Goal: Communication & Community: Answer question/provide support

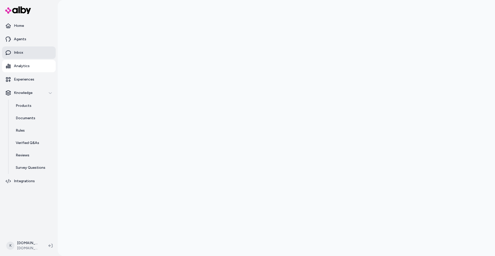
click at [26, 50] on link "Inbox" at bounding box center [29, 52] width 54 height 12
click at [43, 55] on link "Inbox" at bounding box center [29, 52] width 54 height 12
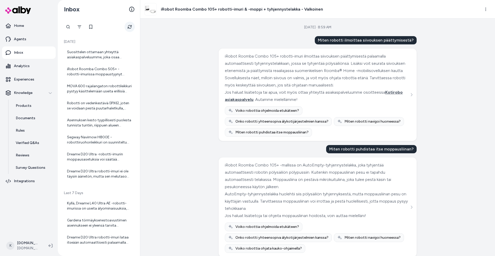
click at [129, 26] on icon "Refresh" at bounding box center [130, 27] width 4 height 4
click at [105, 110] on div "Robotti on vedenkestävä (IPX6), joten se voidaan pestä puutarhaletkulla, mikä h…" at bounding box center [99, 106] width 65 height 10
click at [98, 58] on div "Suosittelen ottamaan yhteyttä asiakaspalveluumme, joka osaa parhaiten neuvoa ju…" at bounding box center [99, 54] width 65 height 10
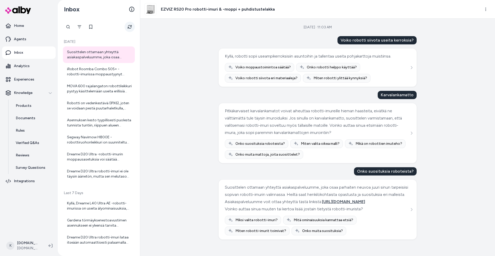
click at [135, 26] on button "Refresh" at bounding box center [129, 27] width 10 height 10
